Goal: Transaction & Acquisition: Book appointment/travel/reservation

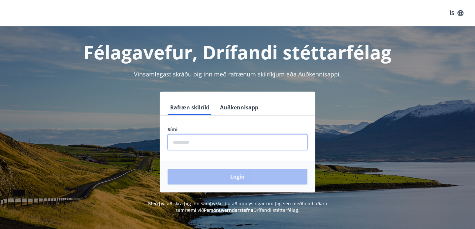
click at [204, 145] on input "phone" at bounding box center [238, 142] width 140 height 16
type input "********"
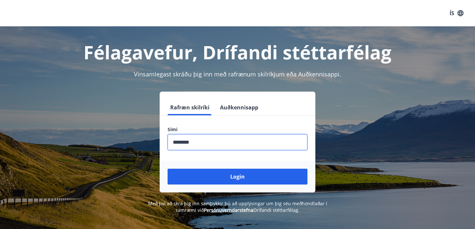
click at [208, 186] on div "Login" at bounding box center [238, 177] width 156 height 32
click at [210, 182] on button "Login" at bounding box center [238, 177] width 140 height 16
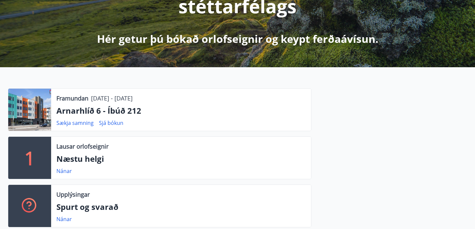
scroll to position [123, 0]
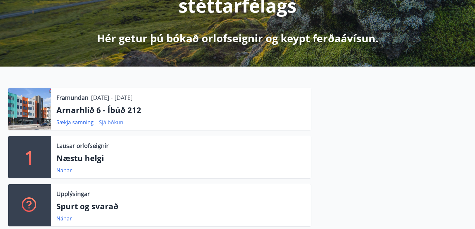
click at [109, 124] on link "Sjá bókun" at bounding box center [111, 122] width 24 height 7
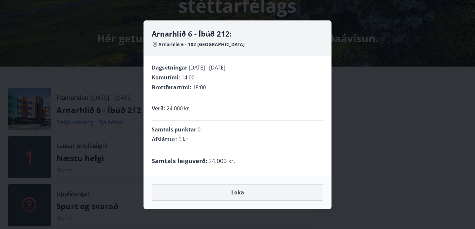
click at [209, 198] on button "Loka" at bounding box center [238, 192] width 172 height 17
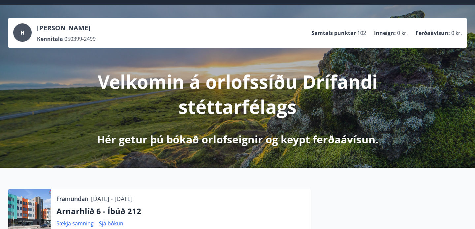
scroll to position [0, 0]
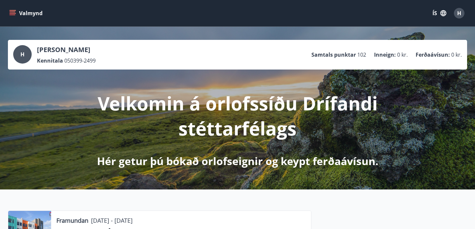
click at [16, 15] on icon "menu" at bounding box center [12, 13] width 7 height 7
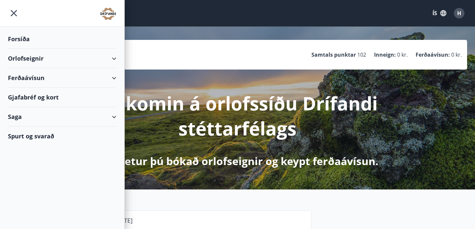
click at [44, 56] on div "Orlofseignir" at bounding box center [62, 58] width 109 height 19
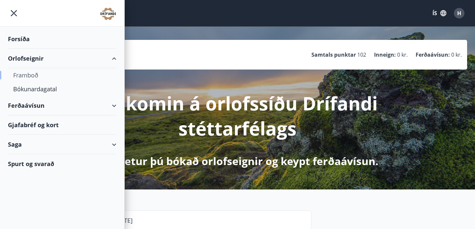
click at [32, 76] on div "Framboð" at bounding box center [62, 75] width 98 height 14
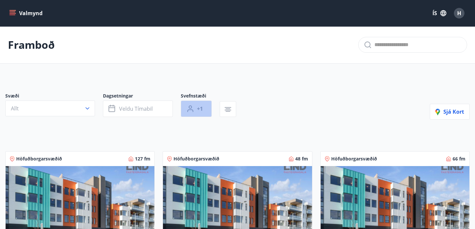
click at [195, 112] on button "+1" at bounding box center [196, 109] width 31 height 17
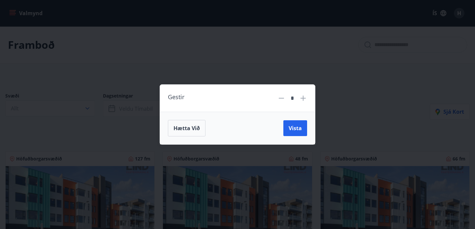
click at [300, 98] on icon at bounding box center [303, 98] width 8 height 8
type input "*"
click at [295, 131] on span "Vista" at bounding box center [295, 128] width 13 height 7
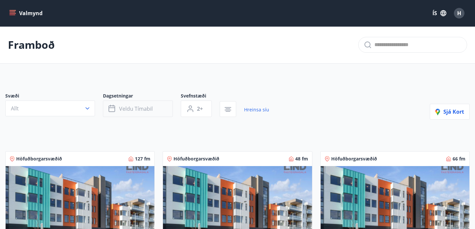
click at [122, 109] on span "Veldu tímabil" at bounding box center [136, 108] width 34 height 7
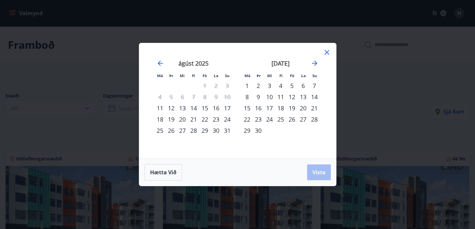
click at [208, 109] on div "15" at bounding box center [204, 108] width 11 height 11
click at [228, 109] on div "17" at bounding box center [227, 108] width 11 height 11
click at [324, 177] on button "Vista" at bounding box center [319, 173] width 24 height 16
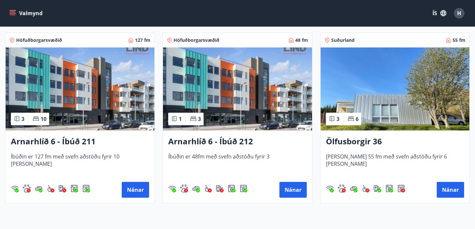
scroll to position [119, 0]
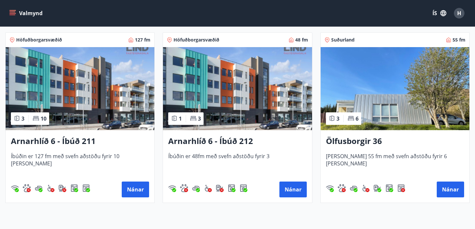
click at [242, 149] on div "Arnarhlíð 6 - Íbúð 212 Íbúðin er 48fm með svefn aðstöðu fyrir 3 Nánar" at bounding box center [237, 166] width 149 height 73
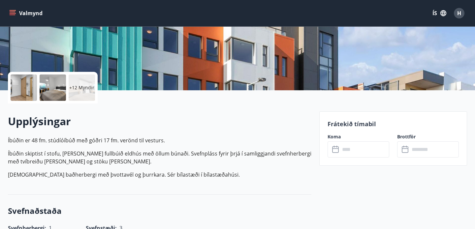
scroll to position [108, 0]
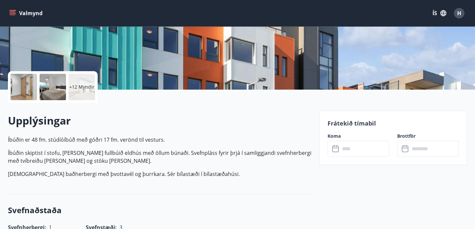
click at [26, 89] on div at bounding box center [24, 87] width 26 height 26
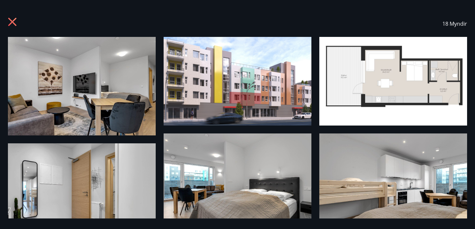
click at [13, 25] on icon at bounding box center [13, 22] width 11 height 11
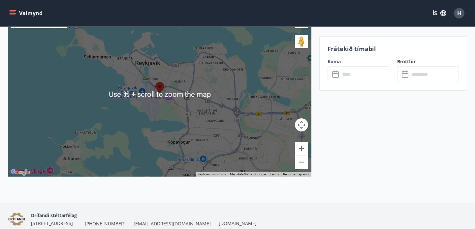
scroll to position [974, 0]
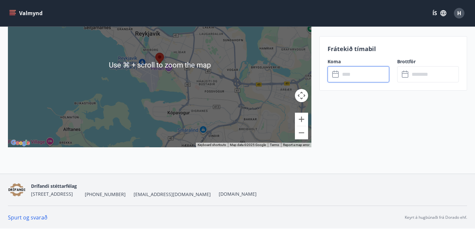
click at [348, 71] on input "text" at bounding box center [364, 74] width 49 height 16
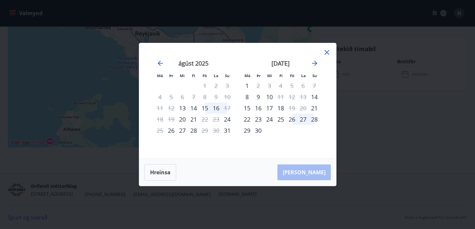
click at [204, 110] on div "15" at bounding box center [204, 108] width 11 height 11
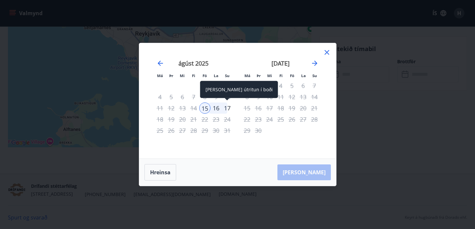
click at [230, 109] on div "17" at bounding box center [227, 108] width 11 height 11
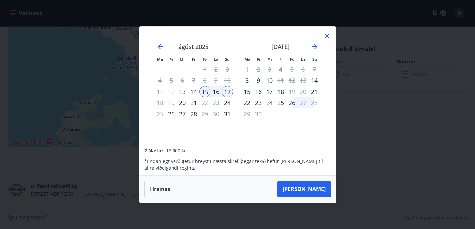
click at [159, 102] on div "18" at bounding box center [159, 102] width 11 height 11
click at [366, 138] on div "Má Þr Mi Fi Fö La Su Má Þr Mi Fi Fö La Su [DATE] 1 2 3 4 5 6 7 8 9 10 11 12 13 …" at bounding box center [237, 114] width 475 height 229
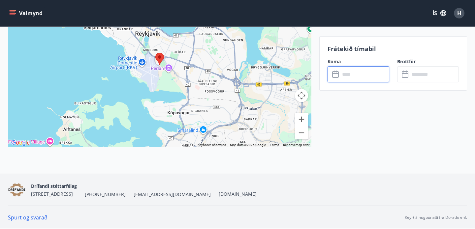
click at [356, 78] on input "text" at bounding box center [364, 74] width 49 height 16
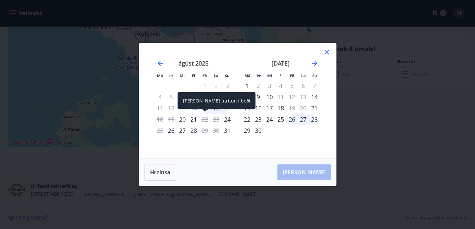
click at [203, 107] on div "[PERSON_NAME] útritun í boði" at bounding box center [217, 100] width 78 height 17
click at [207, 112] on span at bounding box center [205, 111] width 5 height 3
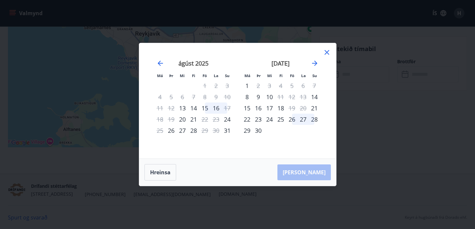
click at [331, 50] on div "Má Þr Mi Fi Fö La Su Má Þr Mi Fi Fö La Su [DATE] 1 2 3 4 5 6 7 8 9 10 11 12 13 …" at bounding box center [237, 101] width 197 height 116
click at [325, 52] on icon at bounding box center [327, 53] width 8 height 8
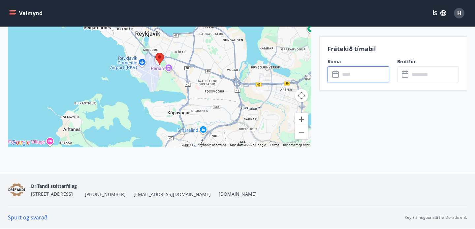
click at [348, 73] on input "text" at bounding box center [364, 74] width 49 height 16
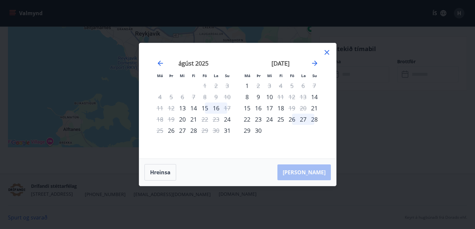
click at [205, 108] on div "15" at bounding box center [204, 108] width 11 height 11
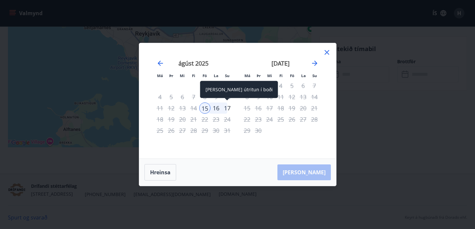
click at [228, 109] on div "17" at bounding box center [227, 108] width 11 height 11
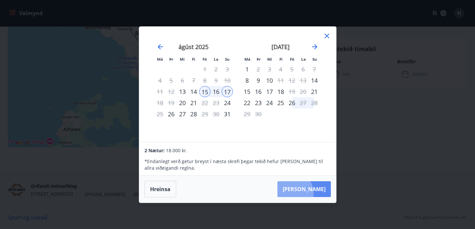
click at [313, 193] on button "[PERSON_NAME]" at bounding box center [304, 190] width 53 height 16
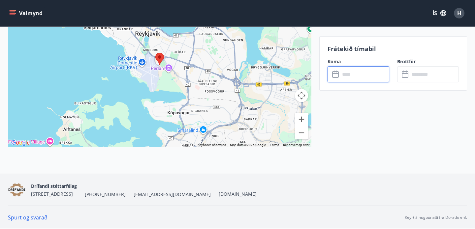
type input "******"
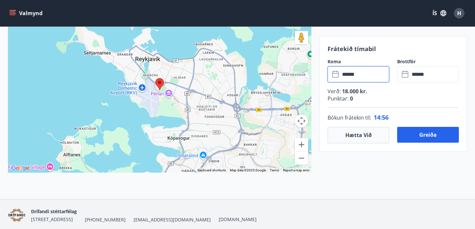
scroll to position [949, 0]
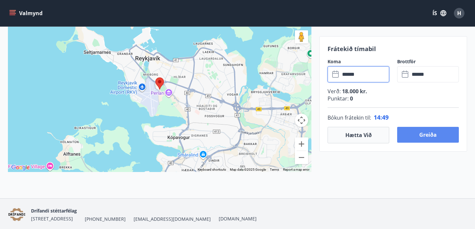
click at [426, 138] on button "Greiða" at bounding box center [428, 135] width 62 height 16
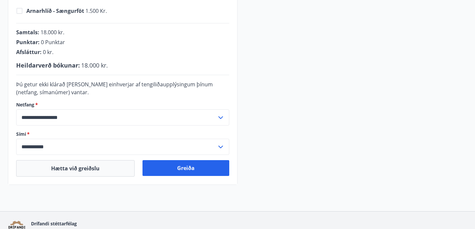
scroll to position [230, 0]
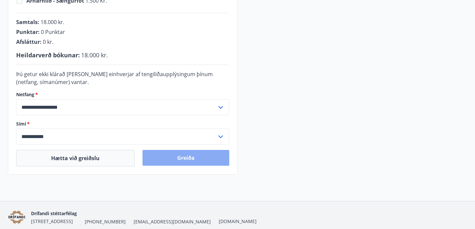
click at [198, 156] on button "Greiða" at bounding box center [186, 158] width 87 height 16
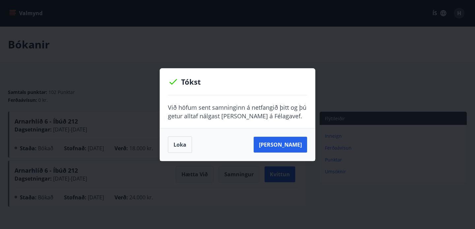
click at [182, 144] on button "Loka" at bounding box center [180, 145] width 24 height 17
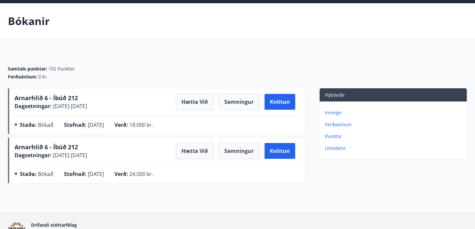
scroll to position [24, 0]
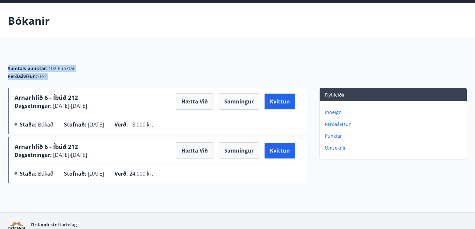
drag, startPoint x: 56, startPoint y: 77, endPoint x: 6, endPoint y: 66, distance: 51.3
click at [6, 66] on div "Samtals punktar : 102 Punktar Ferðaávísun : 0 kr. Arnarhlíð 6 - Íbúð 212 Dagset…" at bounding box center [237, 119] width 475 height 134
click at [46, 64] on div "Samtals punktar : 102 Punktar Ferðaávísun : 0 kr." at bounding box center [237, 70] width 459 height 36
click at [362, 188] on div "Bókanir Samtals punktar : 102 Punktar Ferðaávísun : 0 kr. Arnarhlíð 6 - Íbúð 21…" at bounding box center [237, 108] width 475 height 210
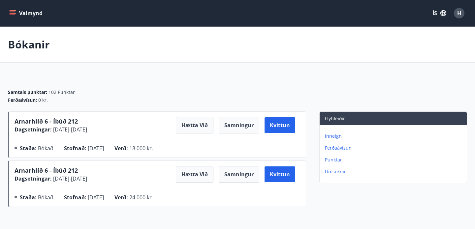
click at [26, 17] on button "Valmynd" at bounding box center [26, 13] width 37 height 12
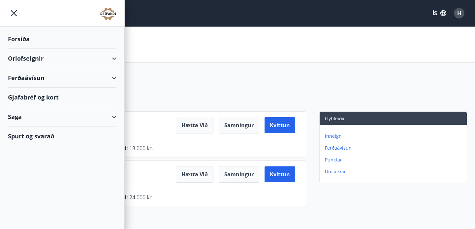
click at [37, 55] on div "Orlofseignir" at bounding box center [62, 58] width 109 height 19
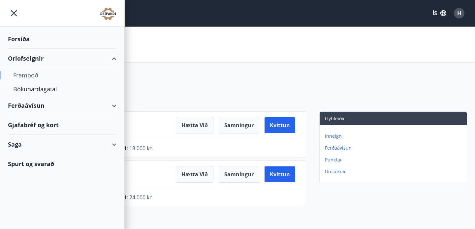
click at [35, 77] on div "Framboð" at bounding box center [62, 75] width 98 height 14
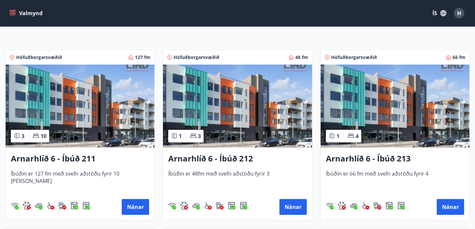
scroll to position [102, 0]
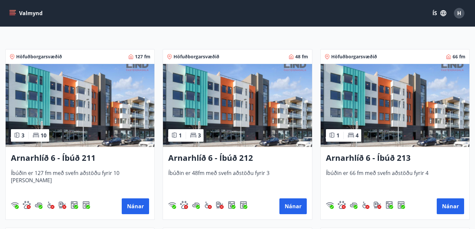
click at [234, 167] on div "Arnarhlíð 6 - Íbúð 212 Íbúðin er 48fm með svefn aðstöðu fyrir 3 Nánar" at bounding box center [237, 183] width 149 height 73
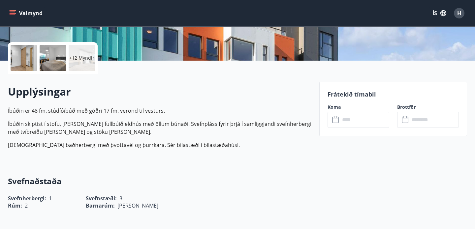
scroll to position [132, 0]
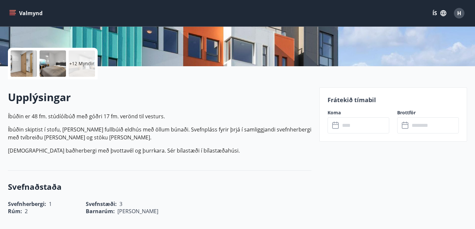
click at [29, 71] on div at bounding box center [24, 63] width 26 height 26
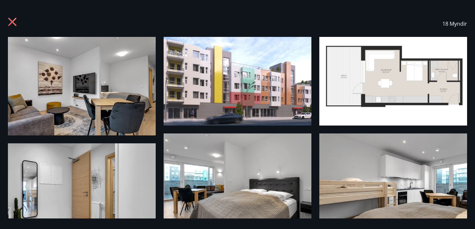
click at [72, 91] on img at bounding box center [82, 86] width 148 height 99
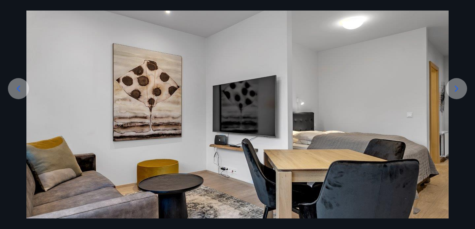
scroll to position [83, 0]
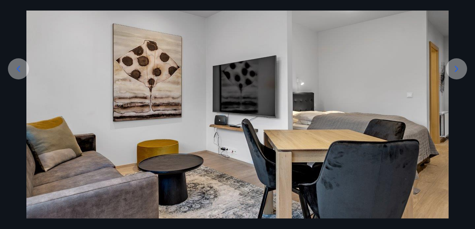
click at [450, 73] on div at bounding box center [456, 68] width 21 height 21
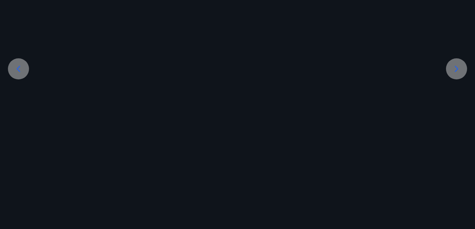
scroll to position [16, 0]
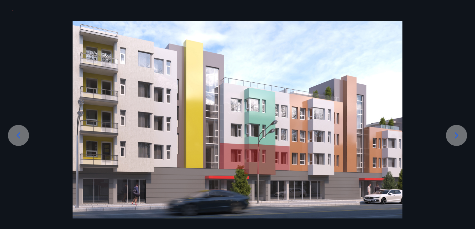
click at [451, 73] on div at bounding box center [237, 120] width 475 height 198
click at [462, 140] on icon at bounding box center [456, 135] width 11 height 11
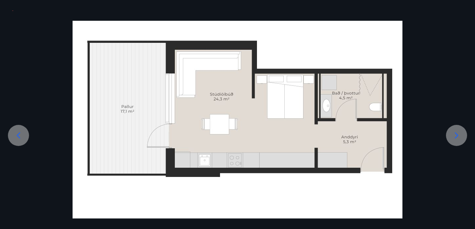
click at [461, 140] on icon at bounding box center [456, 135] width 11 height 11
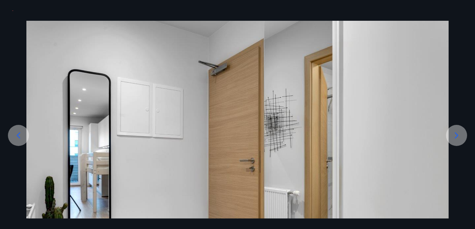
click at [461, 140] on icon at bounding box center [456, 135] width 11 height 11
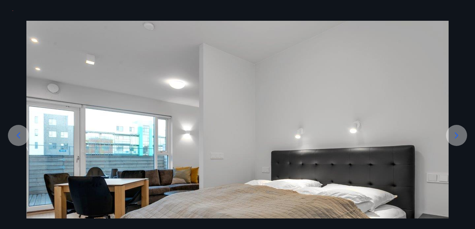
click at [461, 140] on icon at bounding box center [456, 135] width 11 height 11
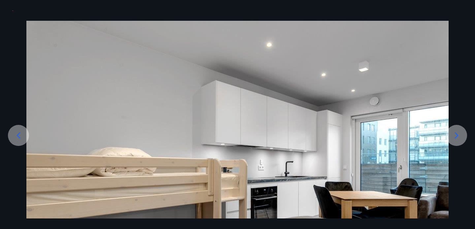
click at [461, 140] on icon at bounding box center [456, 135] width 11 height 11
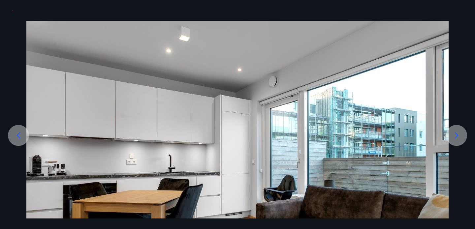
click at [461, 140] on icon at bounding box center [456, 135] width 11 height 11
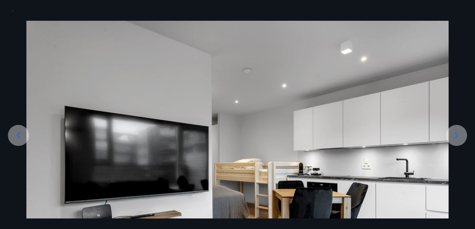
click at [461, 140] on icon at bounding box center [456, 135] width 11 height 11
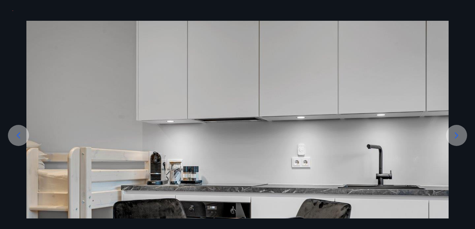
click at [461, 140] on icon at bounding box center [456, 135] width 11 height 11
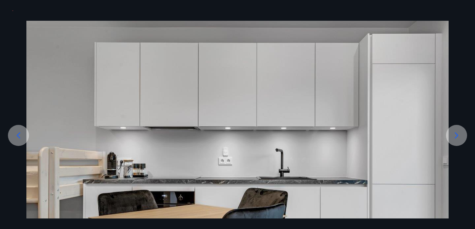
click at [461, 140] on icon at bounding box center [456, 135] width 11 height 11
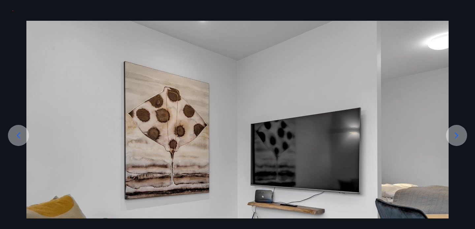
click at [461, 140] on icon at bounding box center [456, 135] width 11 height 11
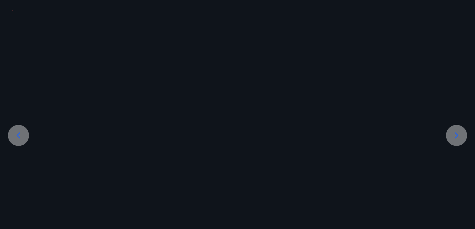
click at [461, 140] on icon at bounding box center [456, 135] width 11 height 11
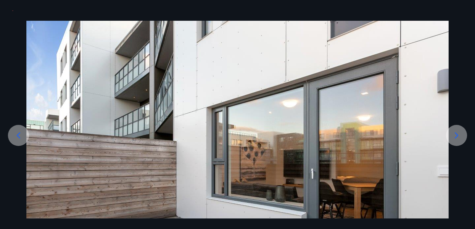
click at [461, 140] on icon at bounding box center [456, 135] width 11 height 11
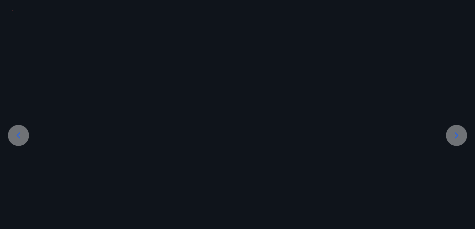
click at [461, 140] on icon at bounding box center [456, 135] width 11 height 11
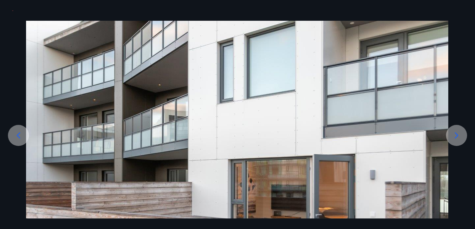
click at [13, 34] on div at bounding box center [237, 162] width 475 height 282
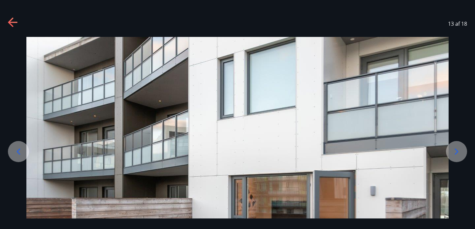
click at [16, 20] on icon at bounding box center [13, 22] width 11 height 11
